Goal: Check status: Check status

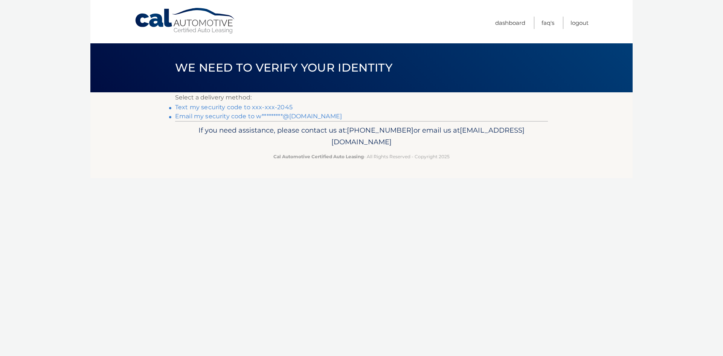
click at [255, 105] on link "Text my security code to xxx-xxx-2045" at bounding box center [233, 107] width 117 height 7
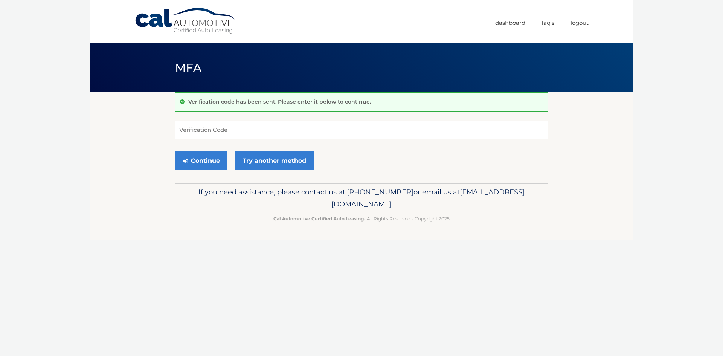
click at [286, 120] on input "Verification Code" at bounding box center [361, 129] width 373 height 19
type input "999277"
click at [175, 151] on button "Continue" at bounding box center [201, 160] width 52 height 19
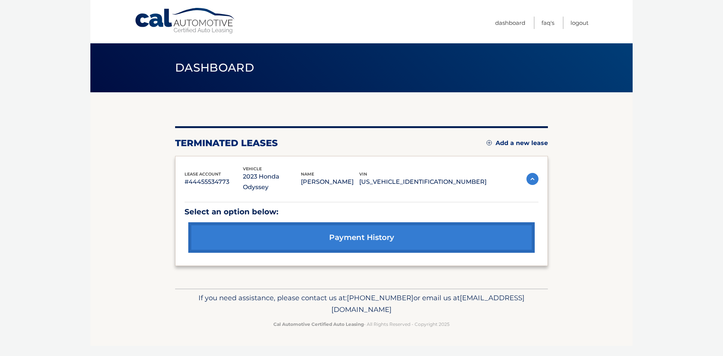
click at [372, 226] on link "payment history" at bounding box center [361, 237] width 346 height 30
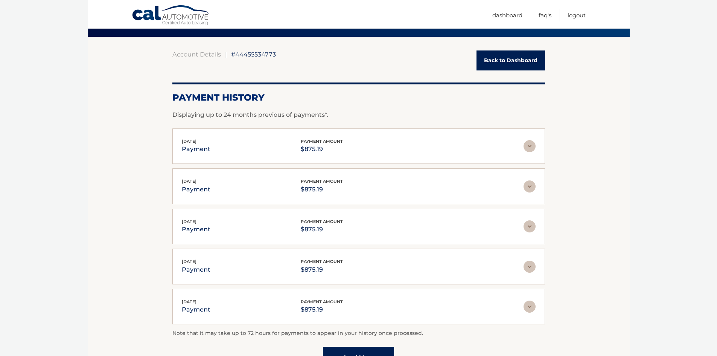
scroll to position [139, 0]
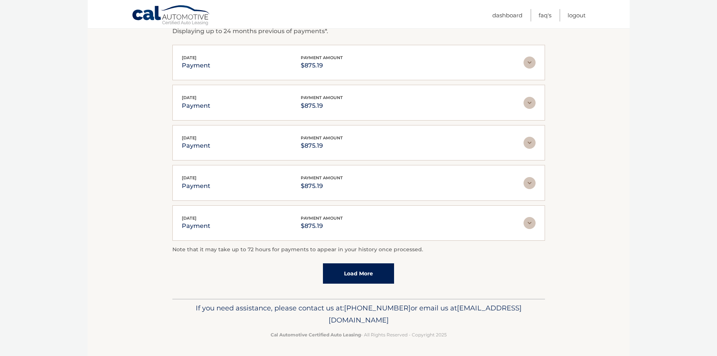
click at [367, 275] on link "Load More" at bounding box center [358, 273] width 71 height 20
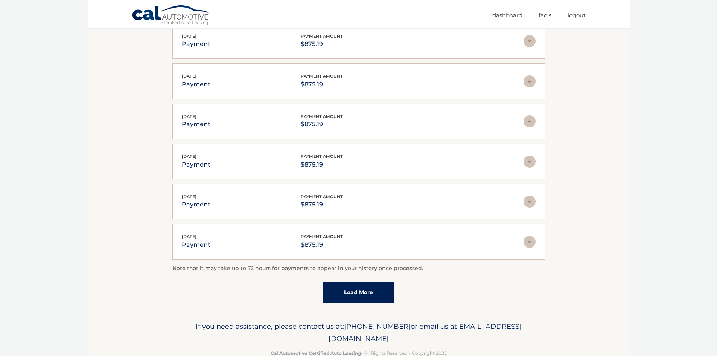
scroll to position [179, 0]
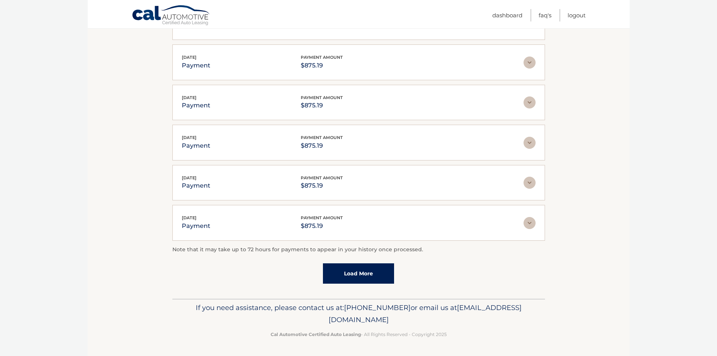
click at [362, 275] on link "Load More" at bounding box center [358, 273] width 71 height 20
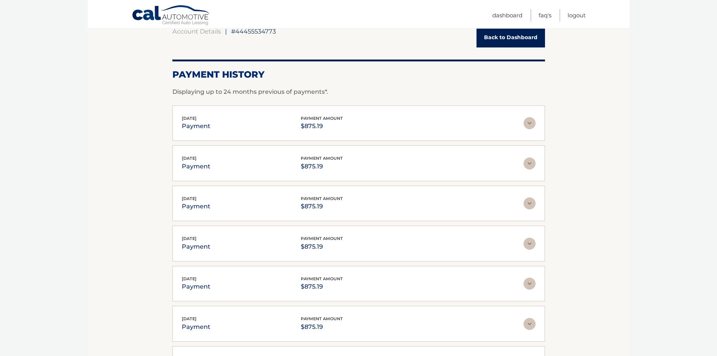
scroll to position [0, 0]
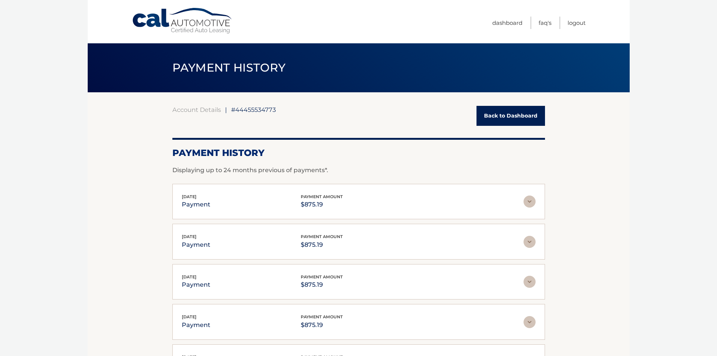
click at [530, 201] on img at bounding box center [530, 201] width 12 height 12
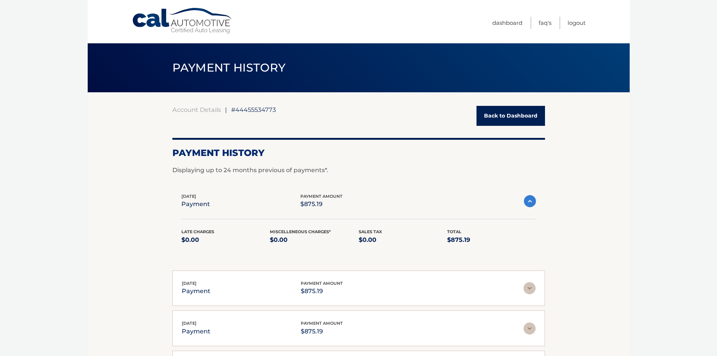
click at [527, 199] on img at bounding box center [530, 201] width 12 height 12
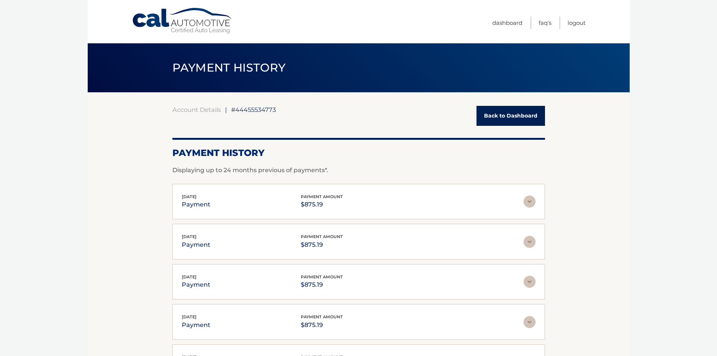
click at [516, 109] on link "Back to Dashboard" at bounding box center [510, 116] width 68 height 20
